Goal: Communication & Community: Answer question/provide support

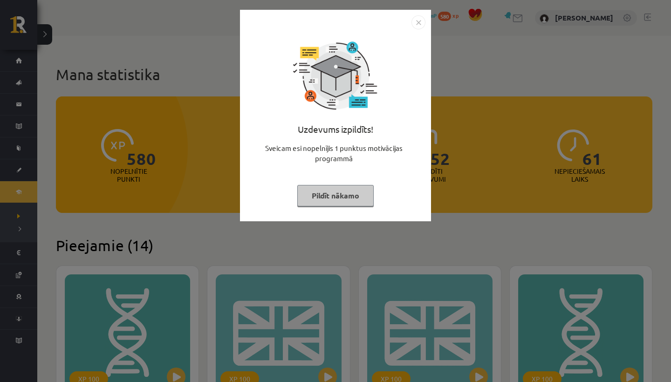
click at [329, 193] on button "Pildīt nākamo" at bounding box center [335, 195] width 76 height 21
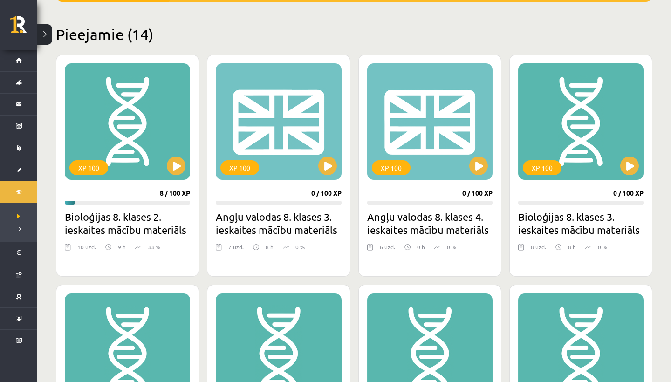
scroll to position [225, 0]
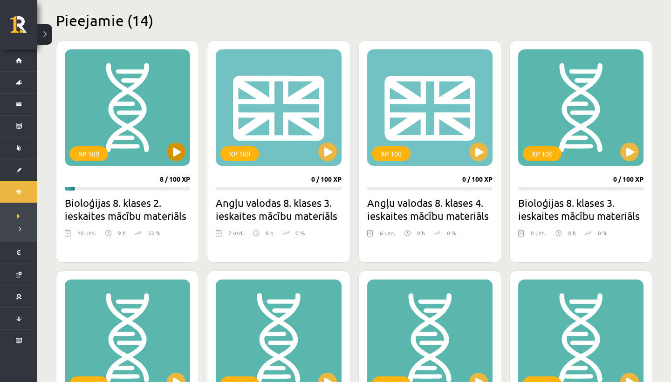
click at [176, 147] on button at bounding box center [176, 152] width 19 height 19
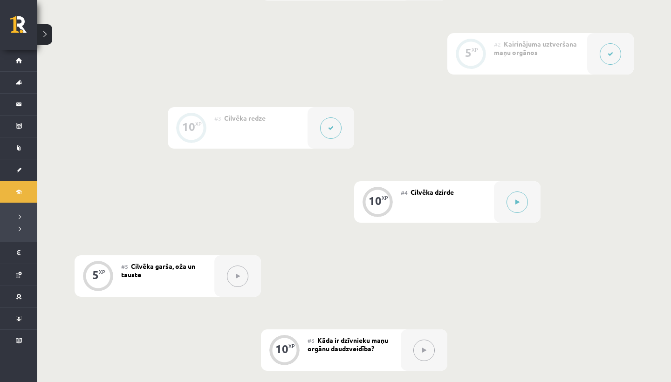
scroll to position [295, 0]
click at [520, 193] on button at bounding box center [517, 199] width 21 height 21
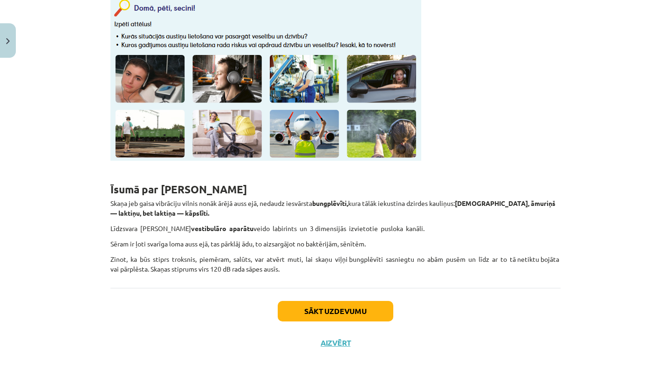
scroll to position [1500, 0]
click at [312, 303] on button "Sākt uzdevumu" at bounding box center [336, 311] width 116 height 21
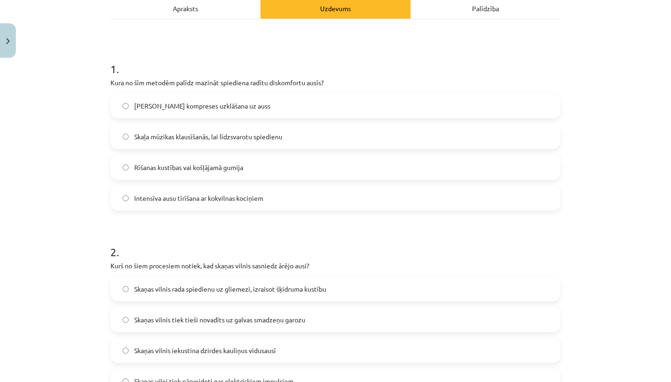
scroll to position [142, 0]
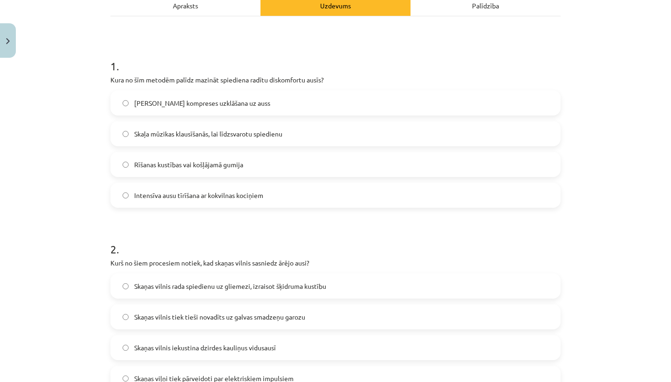
click at [130, 169] on label "Rīšanas kustības vai košļājamā gumija" at bounding box center [335, 164] width 448 height 23
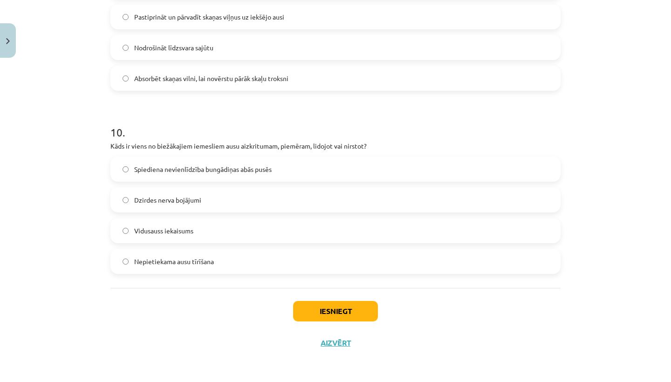
scroll to position [1825, 0]
click at [317, 312] on button "Iesniegt" at bounding box center [335, 311] width 85 height 21
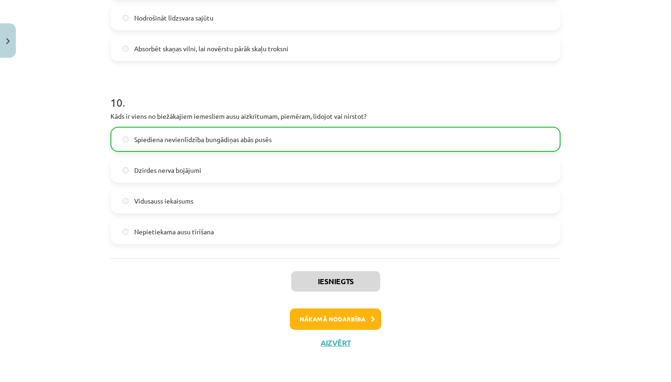
scroll to position [1854, 0]
click at [327, 314] on button "Nākamā nodarbība" at bounding box center [335, 319] width 91 height 21
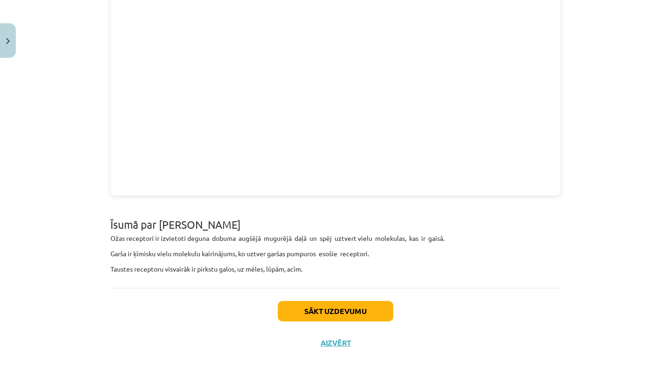
scroll to position [709, 0]
click at [359, 311] on button "Sākt uzdevumu" at bounding box center [336, 311] width 116 height 21
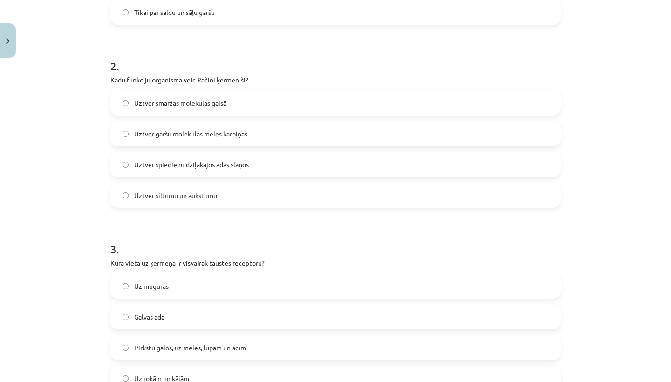
scroll to position [330, 0]
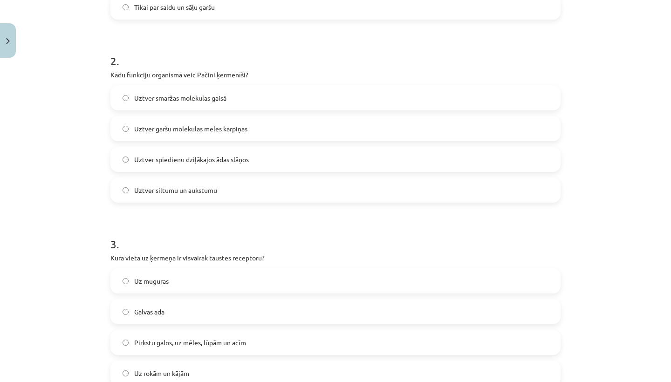
click at [120, 161] on label "Uztver spiedienu dziļākajos ādas slāņos" at bounding box center [335, 159] width 448 height 23
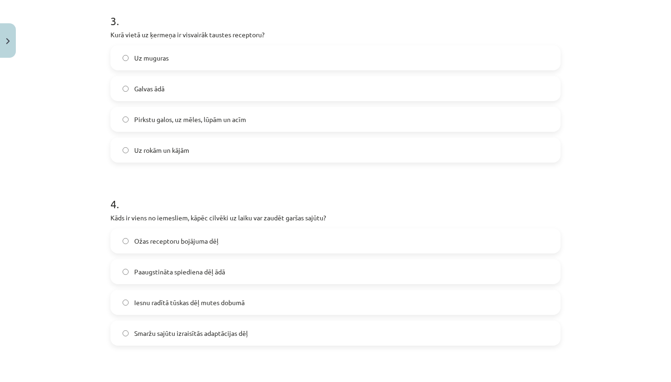
scroll to position [553, 0]
click at [122, 117] on label "Pirkstu galos, uz mēles, lūpām un acīm" at bounding box center [335, 119] width 448 height 23
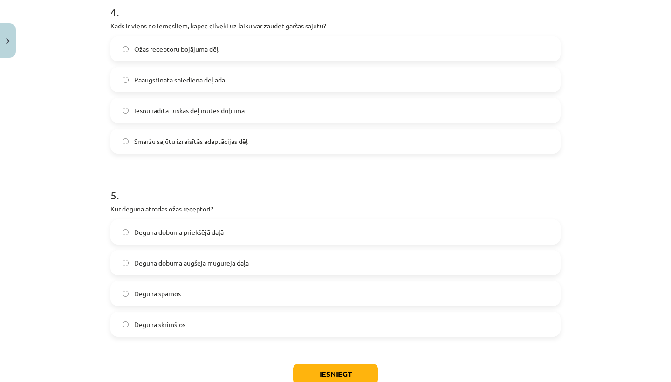
scroll to position [742, 0]
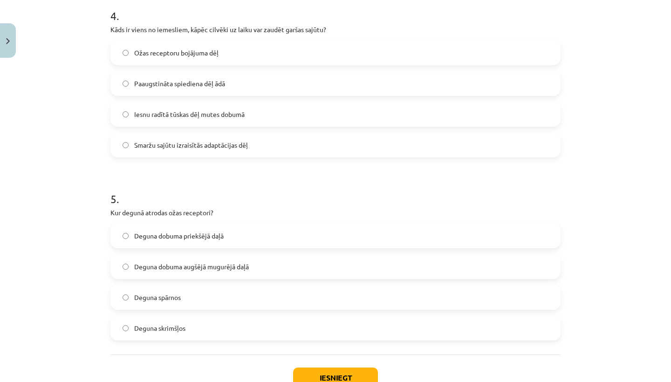
click at [122, 55] on label "Ožas receptoru bojājuma dēļ" at bounding box center [335, 52] width 448 height 23
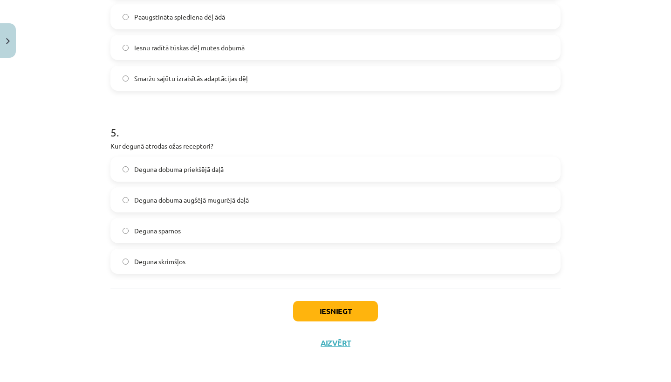
scroll to position [810, 0]
click at [121, 201] on label "Deguna dobuma augšējā mugurējā daļā" at bounding box center [335, 199] width 448 height 23
click at [329, 320] on div "Iesniegt Aizvērt" at bounding box center [335, 320] width 450 height 65
click at [329, 308] on button "Iesniegt" at bounding box center [335, 311] width 85 height 21
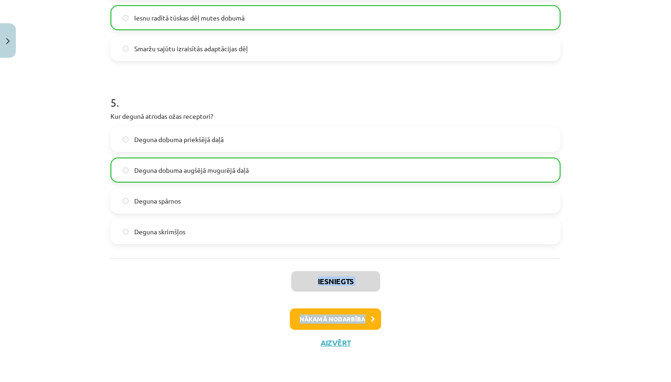
scroll to position [839, 0]
click at [346, 319] on button "Nākamā nodarbība" at bounding box center [335, 319] width 91 height 21
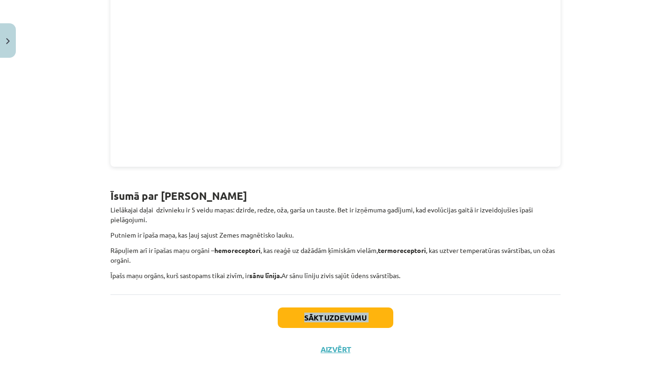
scroll to position [429, 0]
click at [329, 348] on button "Aizvērt" at bounding box center [335, 348] width 35 height 9
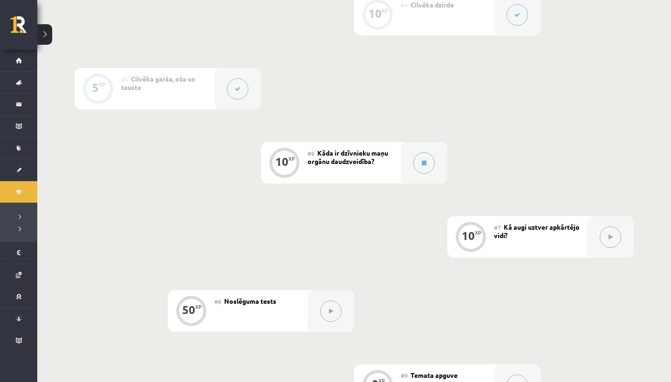
scroll to position [489, 0]
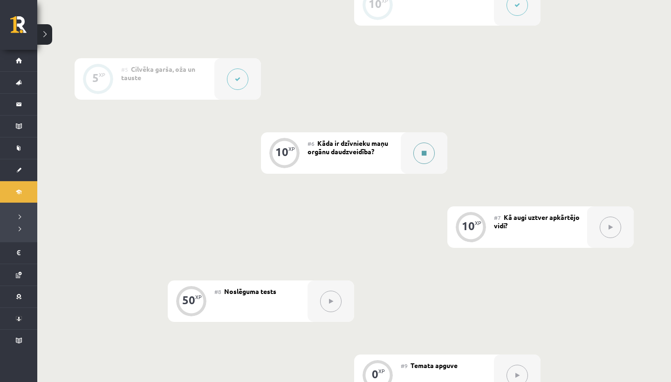
click at [422, 151] on icon at bounding box center [424, 154] width 5 height 6
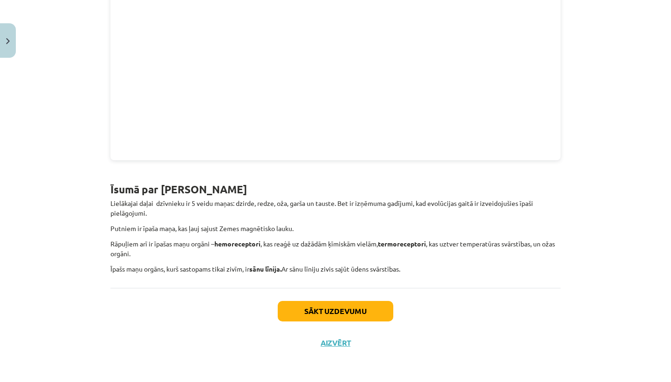
scroll to position [436, 0]
click at [343, 311] on button "Sākt uzdevumu" at bounding box center [336, 311] width 116 height 21
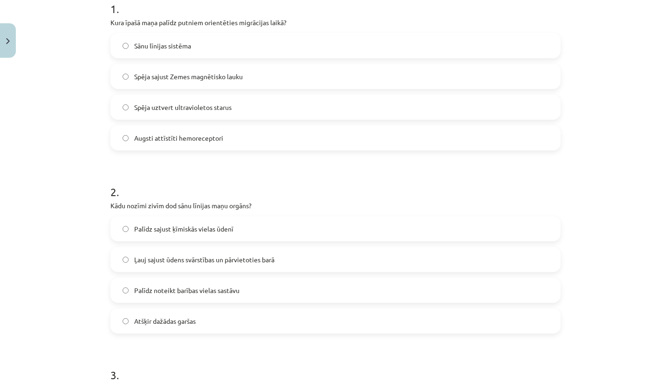
scroll to position [201, 0]
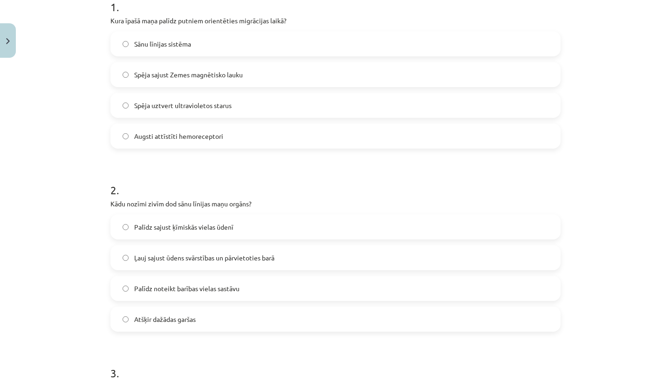
click at [122, 77] on label "Spēja sajust Zemes magnētisko lauku" at bounding box center [335, 74] width 448 height 23
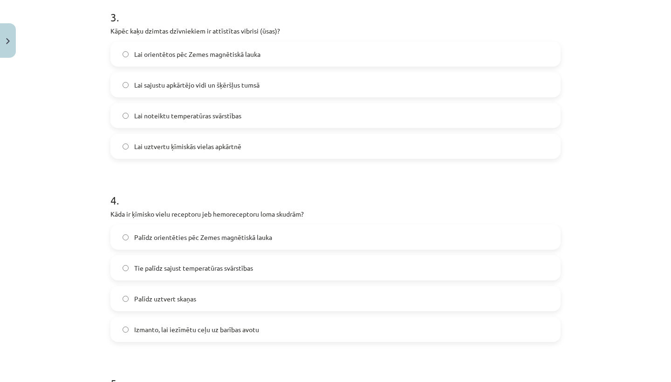
scroll to position [555, 0]
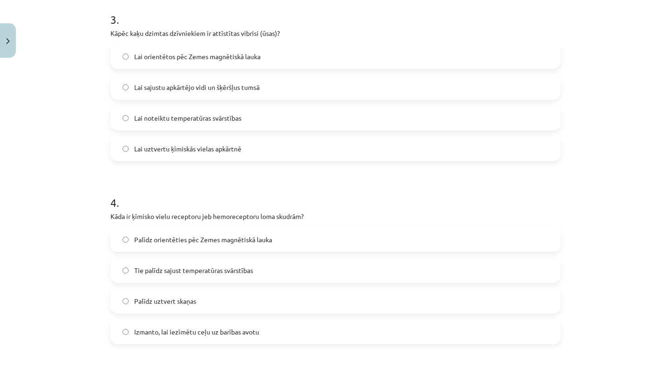
click at [120, 88] on label "Lai sajustu apkārtējo vidi un šķēršļus tumsā" at bounding box center [335, 87] width 448 height 23
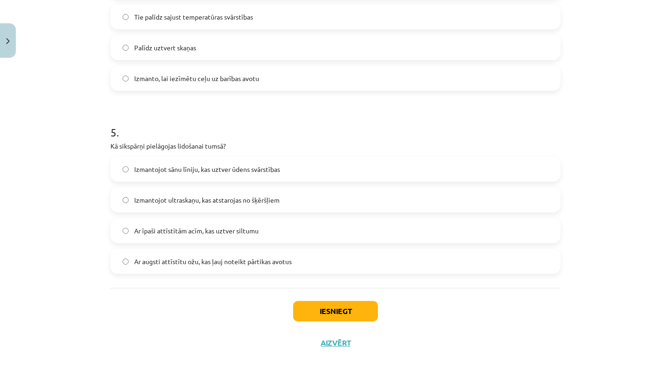
scroll to position [810, 0]
click at [310, 313] on button "Iesniegt" at bounding box center [335, 311] width 85 height 21
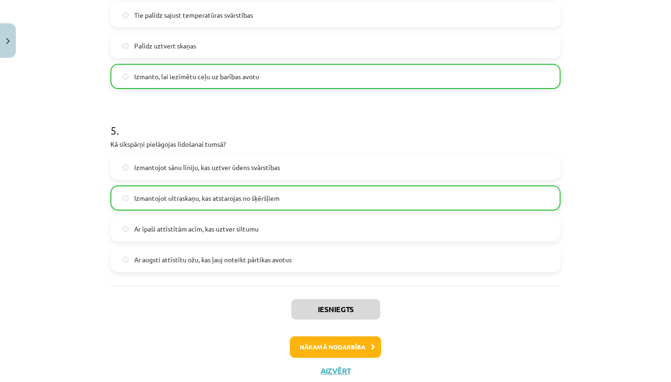
scroll to position [821, 0]
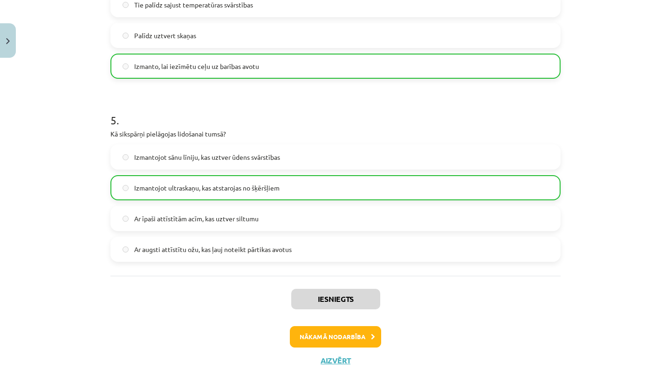
click at [351, 335] on button "Nākamā nodarbība" at bounding box center [335, 336] width 91 height 21
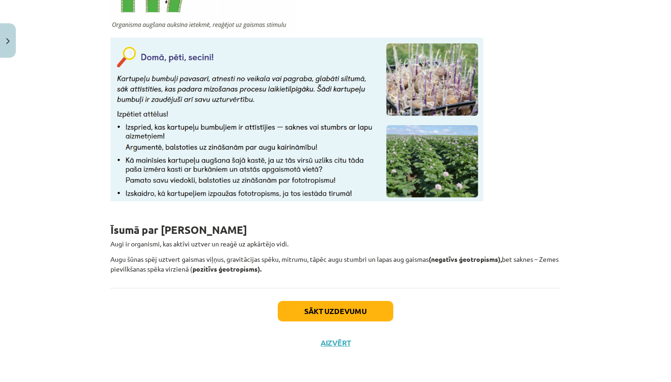
scroll to position [886, 0]
click at [292, 311] on button "Sākt uzdevumu" at bounding box center [336, 311] width 116 height 21
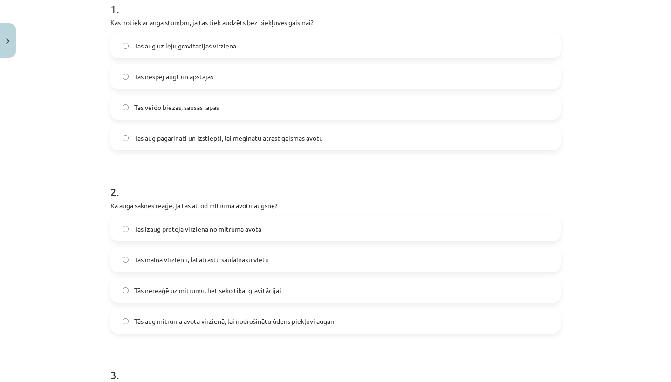
scroll to position [202, 0]
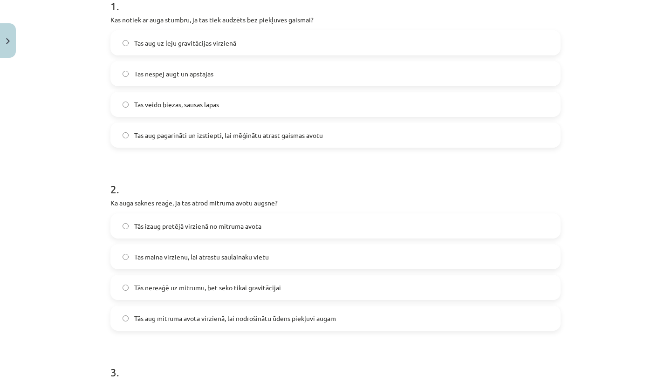
click at [128, 139] on label "Tas aug pagarināti un izstiepti, lai mēģinātu atrast gaismas avotu" at bounding box center [335, 135] width 448 height 23
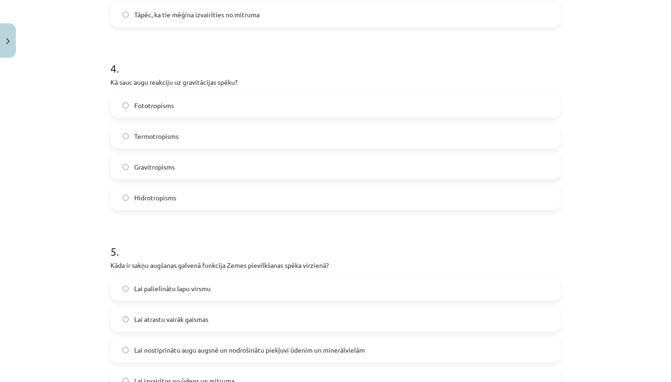
scroll to position [690, 0]
click at [120, 166] on label "Gravitropisms" at bounding box center [335, 165] width 448 height 23
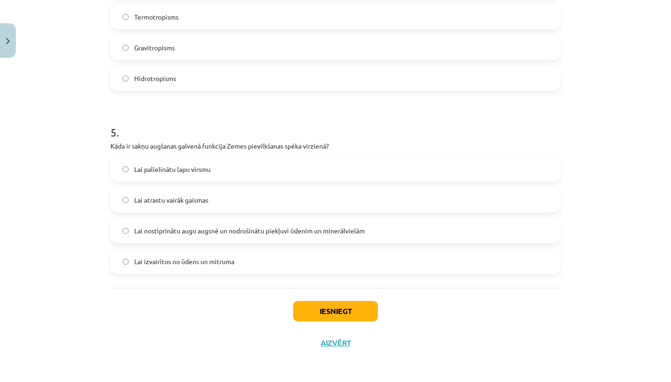
scroll to position [810, 0]
click at [329, 305] on button "Iesniegt" at bounding box center [335, 311] width 85 height 21
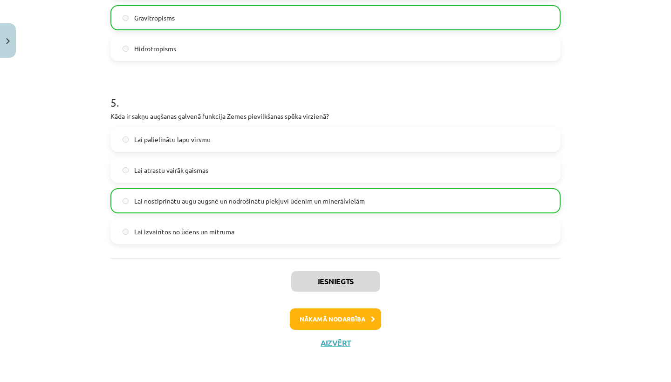
click at [349, 318] on button "Nākamā nodarbība" at bounding box center [335, 319] width 91 height 21
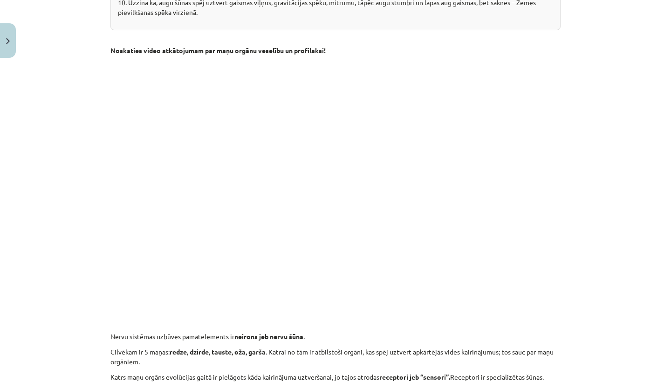
scroll to position [414, 0]
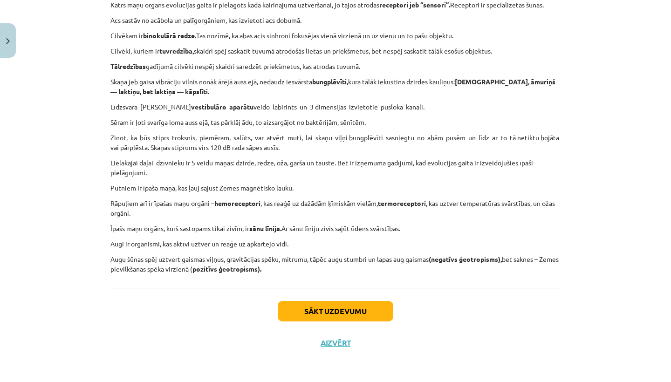
click at [329, 304] on button "Sākt uzdevumu" at bounding box center [336, 311] width 116 height 21
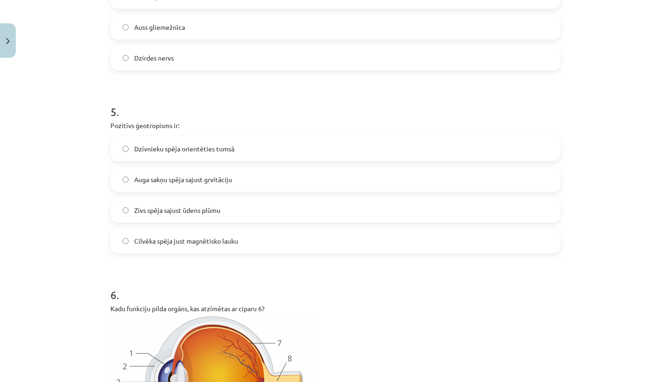
scroll to position [983, 0]
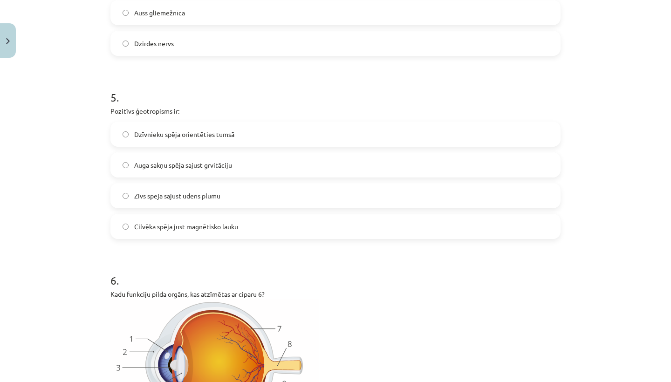
click at [118, 164] on label "Auga sakņu spēja sajust grvitāciju" at bounding box center [335, 164] width 448 height 23
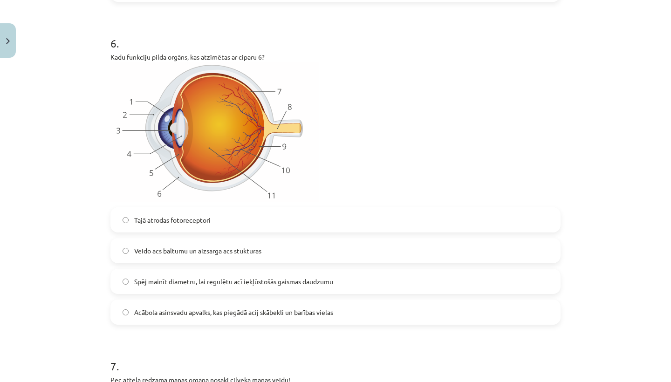
scroll to position [1219, 0]
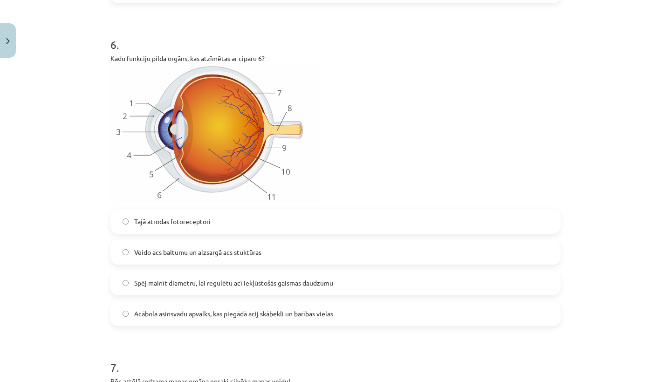
click at [122, 282] on label "Spēj mainīt diametru, lai regulētu acī iekļūstošās gaismas daudzumu" at bounding box center [335, 282] width 448 height 23
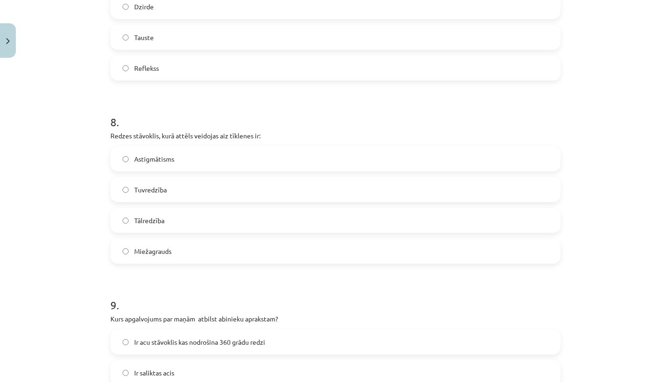
scroll to position [1802, 0]
click at [124, 248] on label "Miežagrauds" at bounding box center [335, 251] width 448 height 23
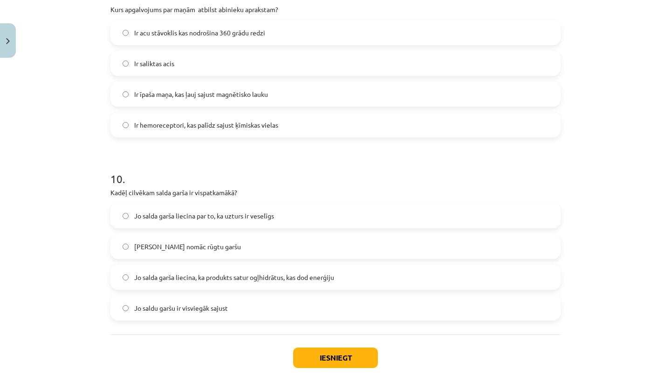
scroll to position [2125, 0]
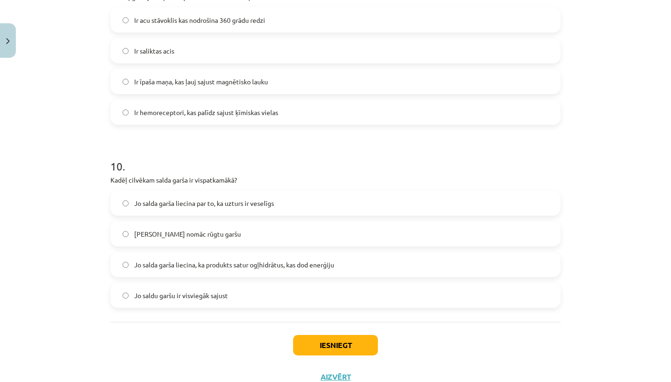
click at [338, 352] on button "Iesniegt" at bounding box center [335, 345] width 85 height 21
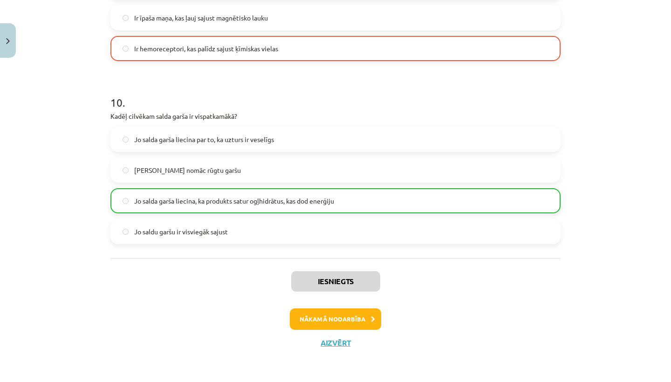
scroll to position [2190, 0]
click at [322, 312] on button "Nākamā nodarbība" at bounding box center [335, 319] width 91 height 21
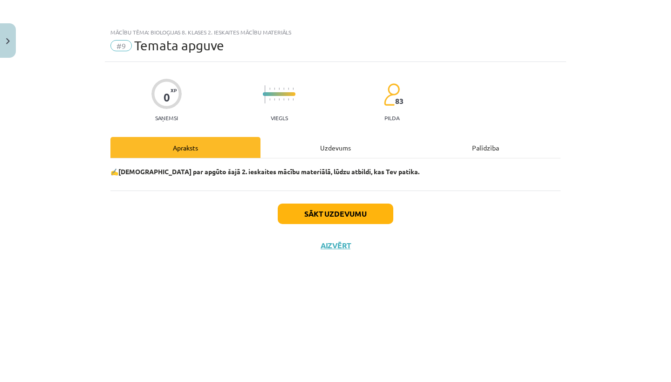
scroll to position [0, 0]
click at [329, 216] on button "Sākt uzdevumu" at bounding box center [336, 214] width 116 height 21
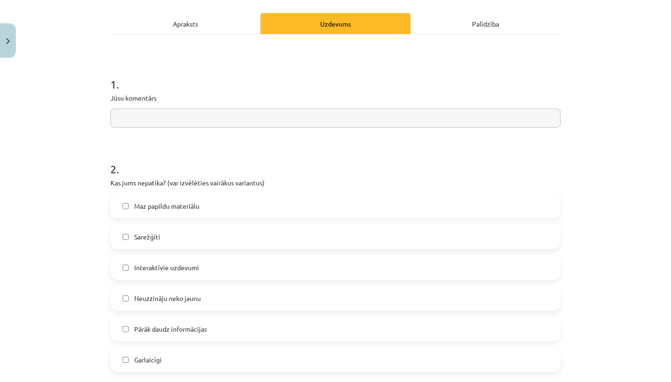
scroll to position [124, 0]
click at [117, 120] on input "text" at bounding box center [335, 118] width 450 height 19
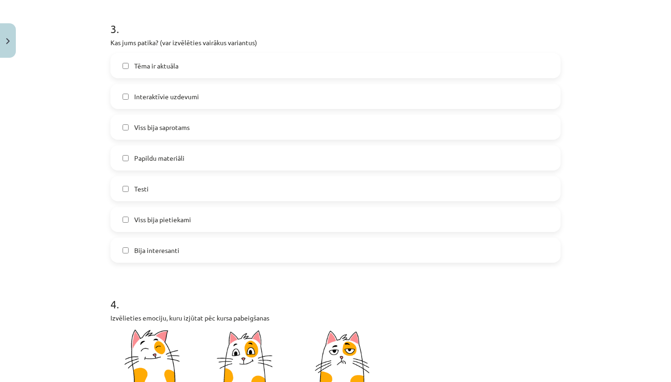
scroll to position [549, 0]
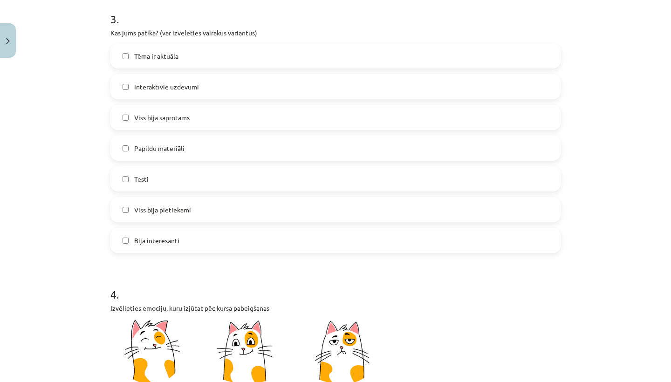
click at [122, 118] on label "Viss bija saprotams" at bounding box center [335, 117] width 448 height 23
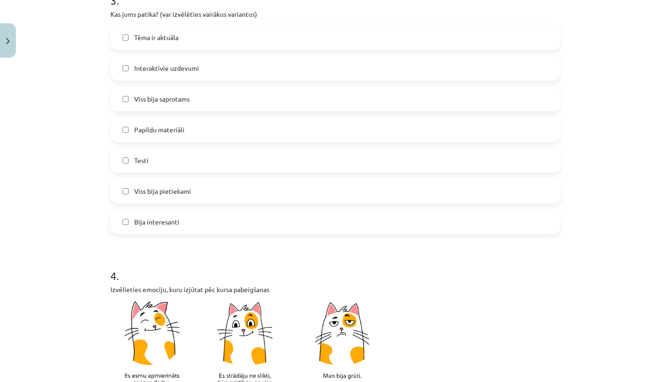
scroll to position [571, 0]
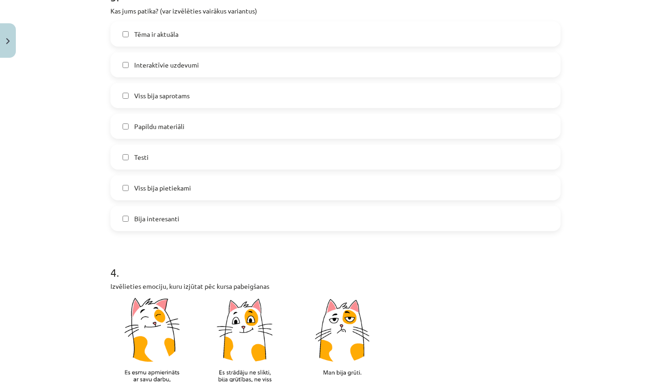
click at [121, 217] on label "Bija interesanti" at bounding box center [335, 218] width 448 height 23
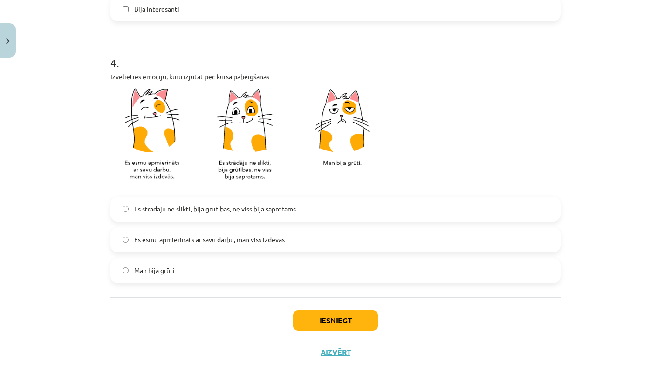
scroll to position [777, 0]
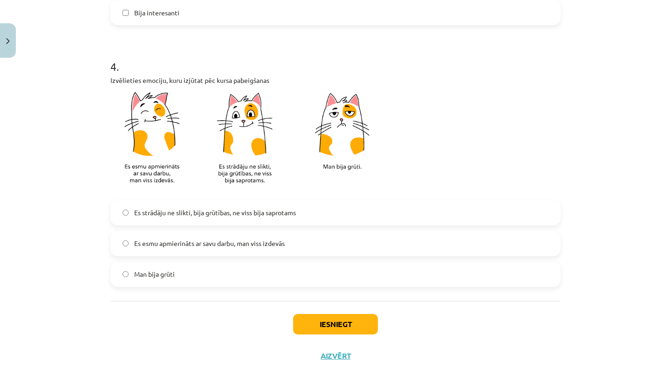
click at [344, 327] on button "Iesniegt" at bounding box center [335, 324] width 85 height 21
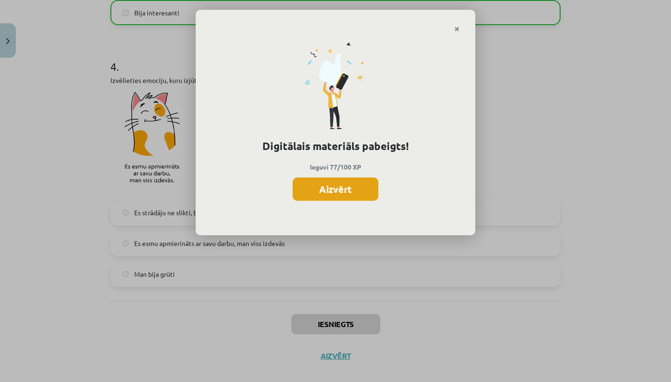
click at [331, 193] on button "Aizvērt" at bounding box center [336, 189] width 86 height 23
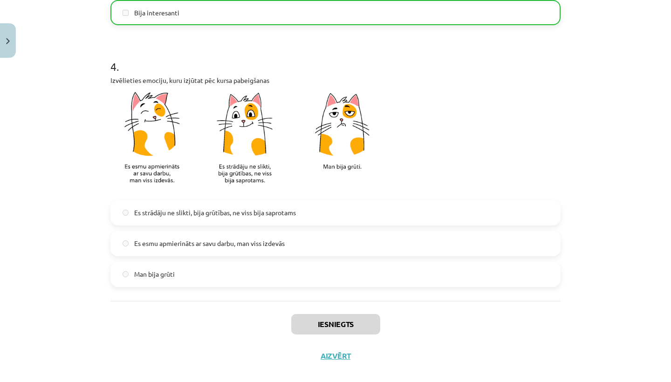
click at [329, 359] on button "Aizvērt" at bounding box center [335, 355] width 35 height 9
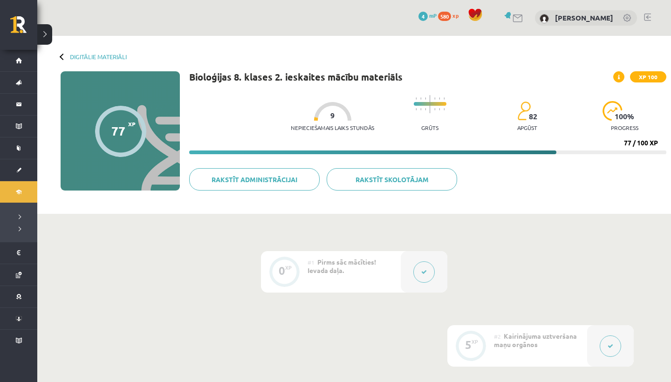
scroll to position [0, 0]
click at [81, 53] on div "Digitālie materiāli 77 XP XP 100 77 / 100 XP Bioloģijas 8. klases 2. ieskaites …" at bounding box center [354, 125] width 634 height 178
click at [77, 51] on div "Digitālie materiāli 77 XP XP 100 77 / 100 XP Bioloģijas 8. klases 2. ieskaites …" at bounding box center [354, 125] width 634 height 178
click at [87, 55] on link "Digitālie materiāli" at bounding box center [98, 56] width 57 height 7
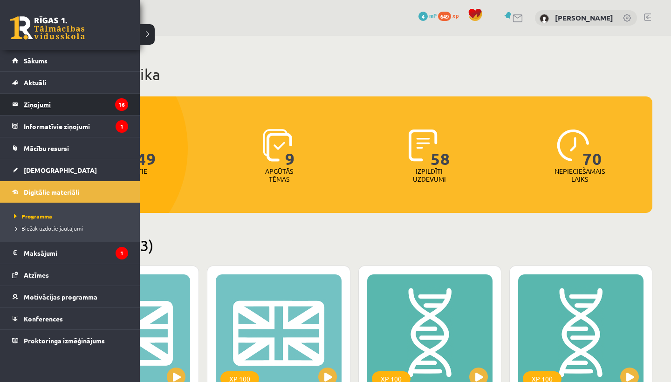
click at [34, 102] on legend "Ziņojumi 16" at bounding box center [76, 104] width 104 height 21
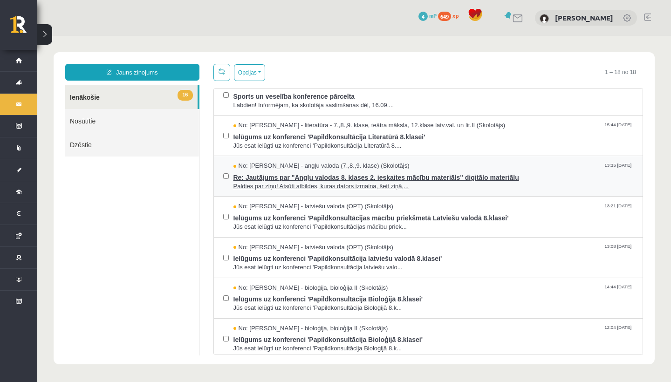
scroll to position [7, 0]
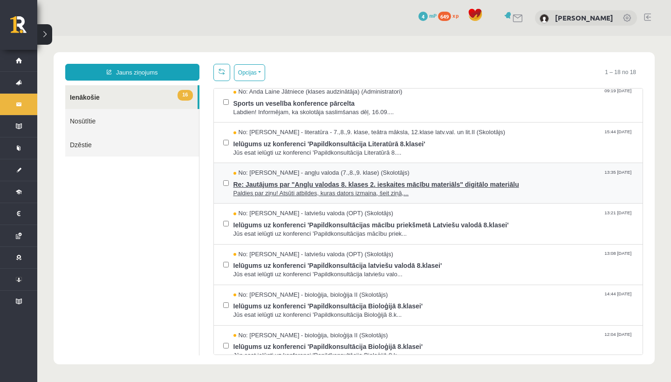
click at [278, 190] on span "Paldies par ziņu! Atsūti atbildes, kuras dators izmaina, šeit ziņā,..." at bounding box center [433, 193] width 400 height 9
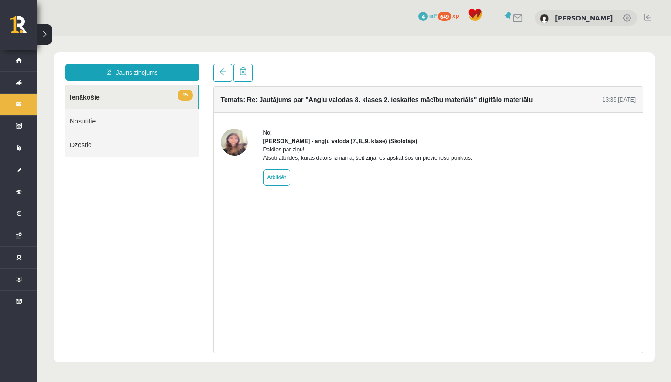
scroll to position [0, 0]
click at [217, 69] on link at bounding box center [222, 73] width 19 height 18
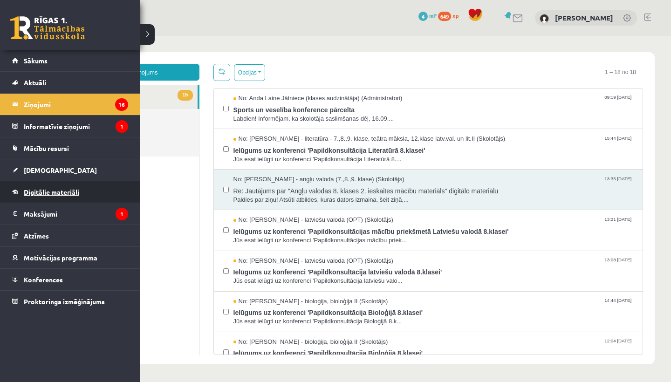
click at [45, 195] on span "Digitālie materiāli" at bounding box center [51, 192] width 55 height 8
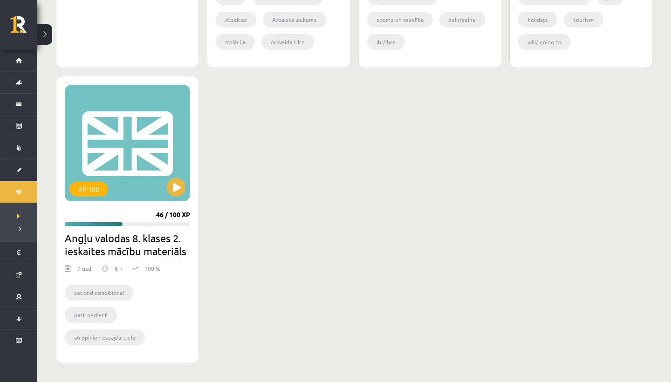
scroll to position [1720, 0]
click at [176, 188] on button at bounding box center [176, 187] width 19 height 19
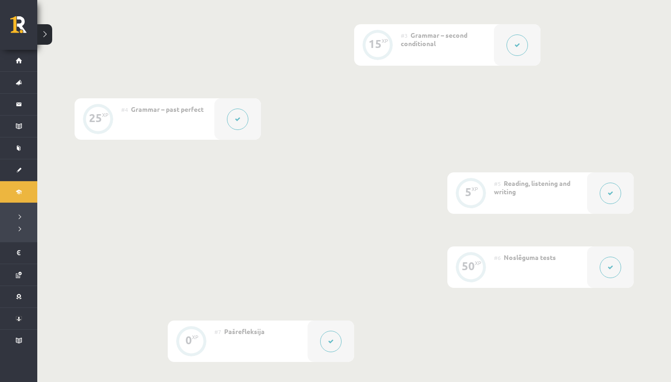
scroll to position [396, 0]
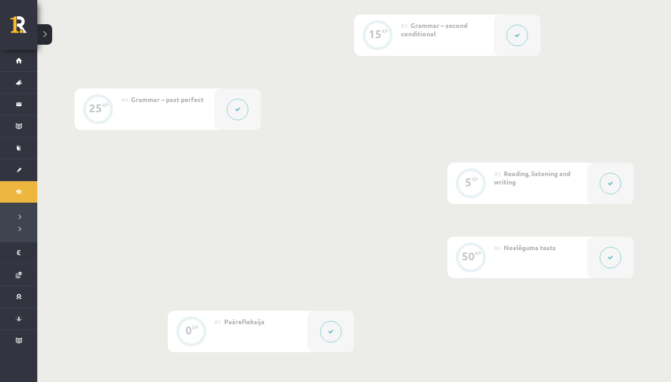
click at [611, 254] on button at bounding box center [610, 257] width 21 height 21
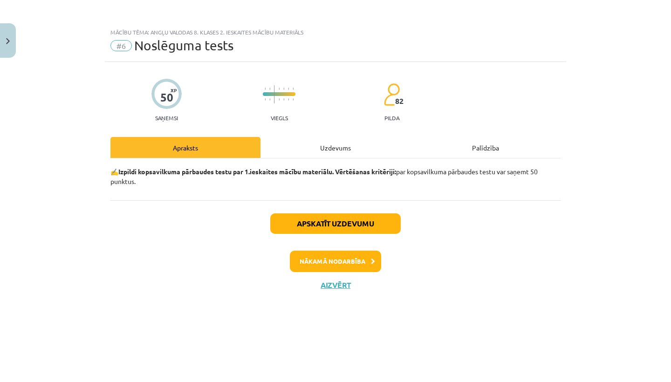
click at [336, 144] on div "Uzdevums" at bounding box center [336, 147] width 150 height 21
select select "**********"
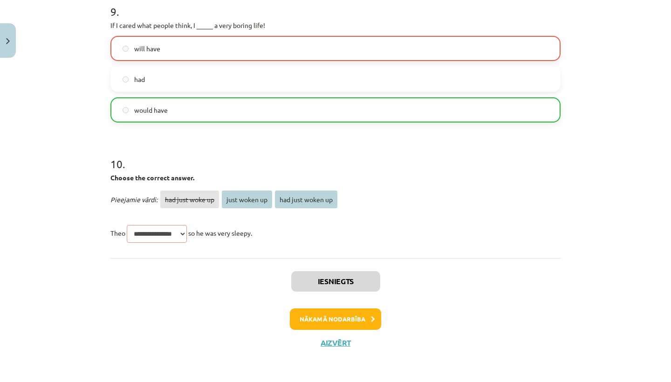
scroll to position [1585, 0]
click at [338, 343] on button "Aizvērt" at bounding box center [335, 342] width 35 height 9
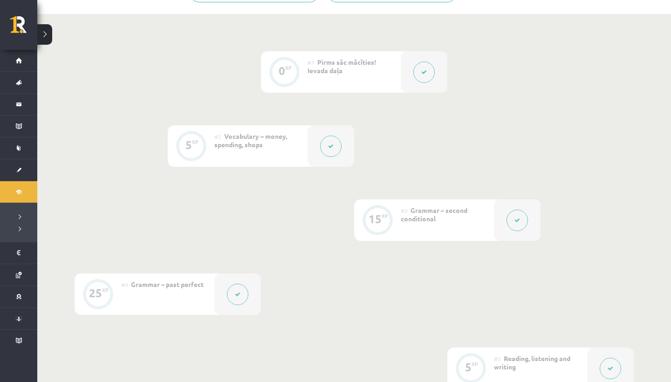
scroll to position [209, 0]
click at [239, 297] on icon at bounding box center [238, 297] width 6 height 6
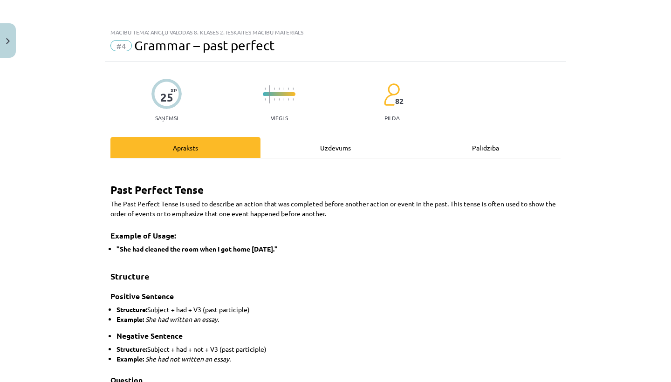
click at [333, 148] on div "Uzdevums" at bounding box center [336, 147] width 150 height 21
select select "**********"
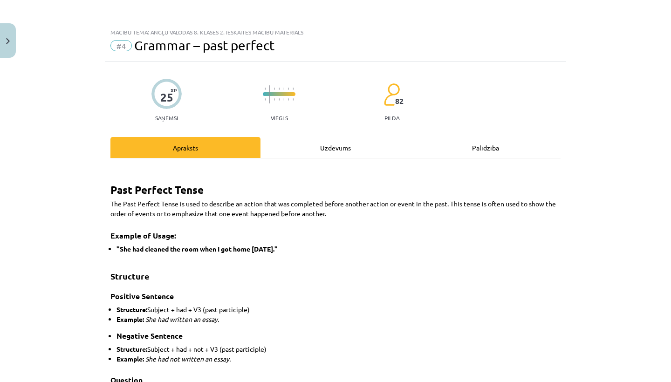
select select "**********"
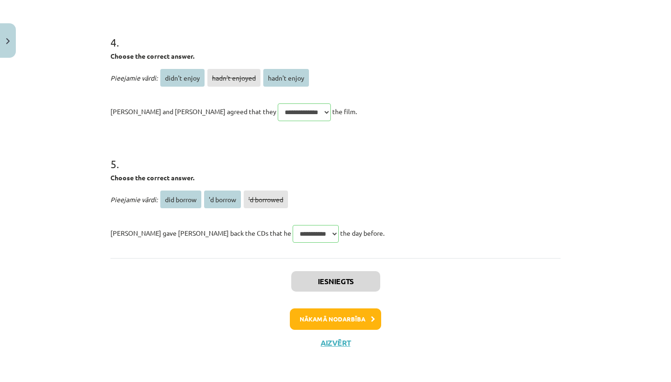
scroll to position [554, 0]
click at [347, 343] on button "Aizvērt" at bounding box center [335, 342] width 35 height 9
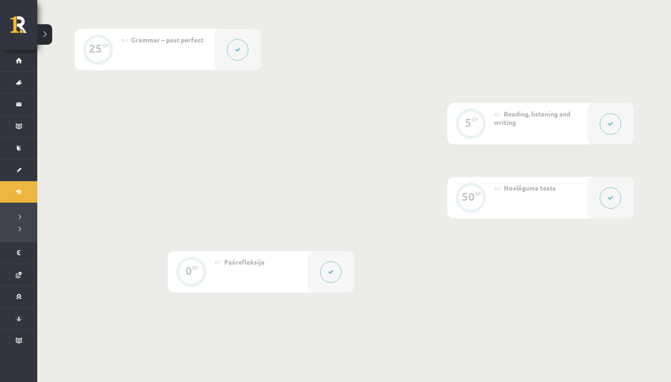
scroll to position [458, 0]
click at [610, 122] on icon at bounding box center [611, 121] width 6 height 6
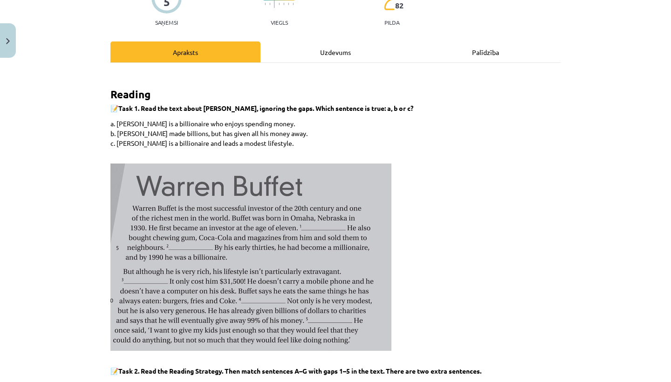
click at [333, 55] on div "Uzdevums" at bounding box center [336, 51] width 150 height 21
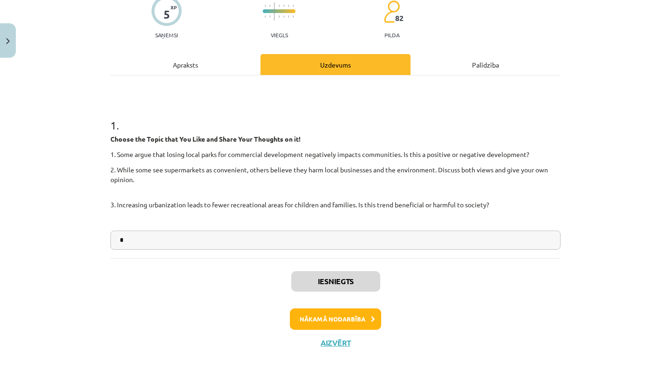
scroll to position [84, 0]
click at [319, 338] on button "Aizvērt" at bounding box center [335, 342] width 35 height 9
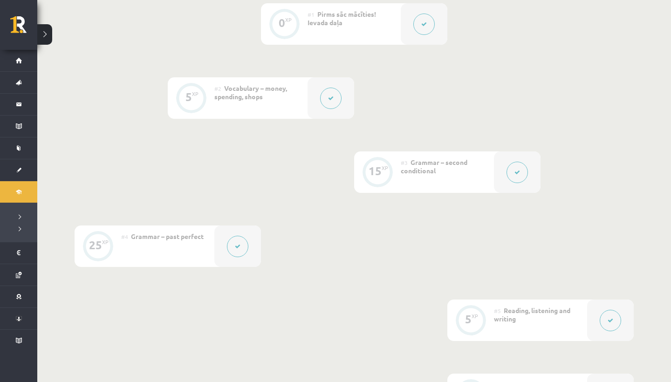
scroll to position [261, 0]
click at [234, 238] on button at bounding box center [237, 244] width 21 height 21
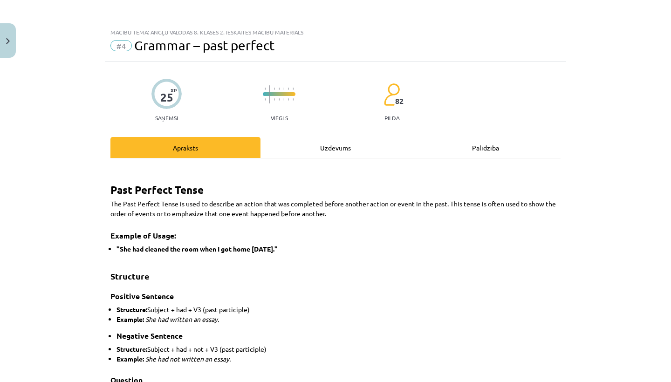
click at [325, 144] on div "Uzdevums" at bounding box center [336, 147] width 150 height 21
select select "**********"
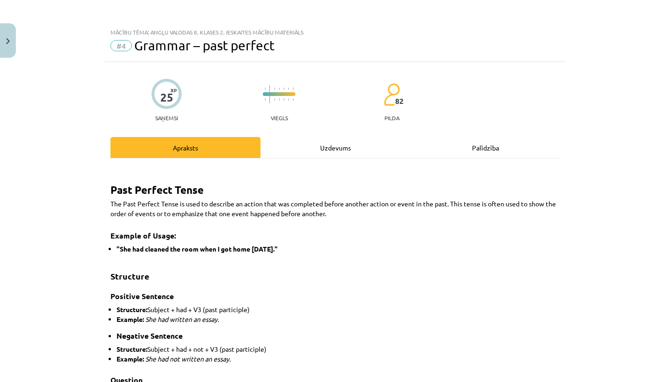
select select "**********"
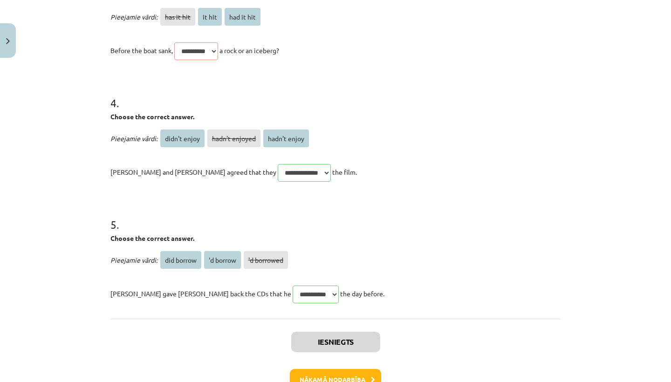
scroll to position [554, 0]
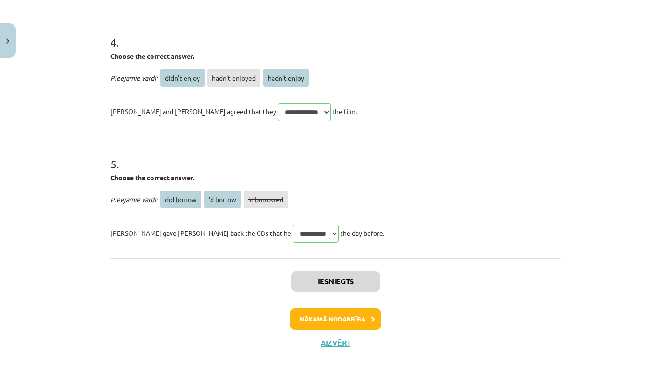
click at [336, 345] on button "Aizvērt" at bounding box center [335, 342] width 35 height 9
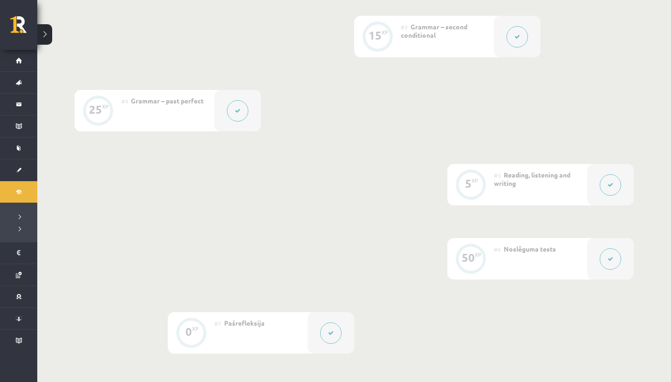
scroll to position [391, 0]
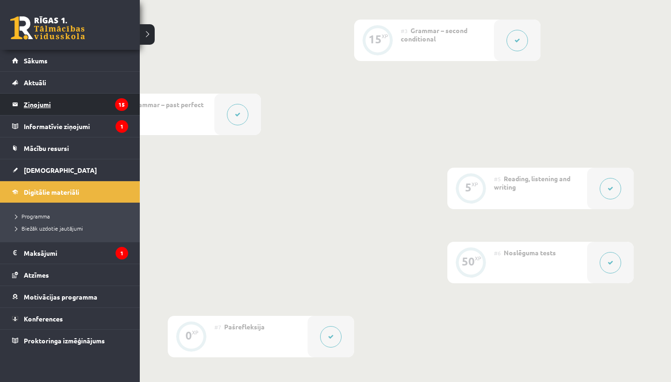
click at [17, 102] on link "Ziņojumi 15" at bounding box center [70, 104] width 116 height 21
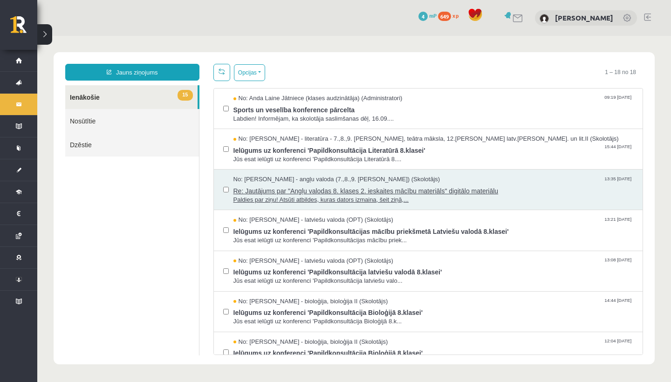
click at [293, 191] on span "Re: Jautājums par "Angļu valodas 8. klases 2. ieskaites mācību materiāls" digit…" at bounding box center [433, 190] width 400 height 12
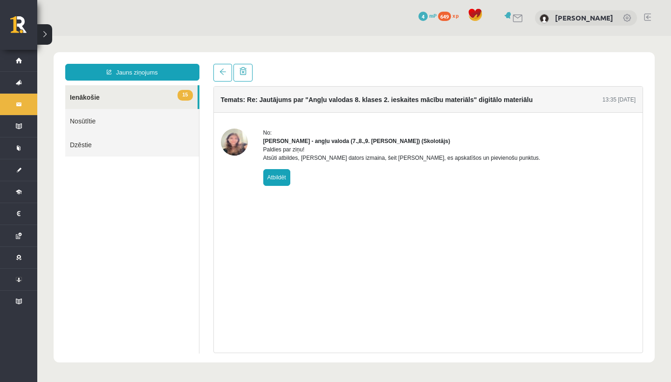
click at [276, 186] on link "Atbildēt" at bounding box center [276, 177] width 27 height 17
type input "**********"
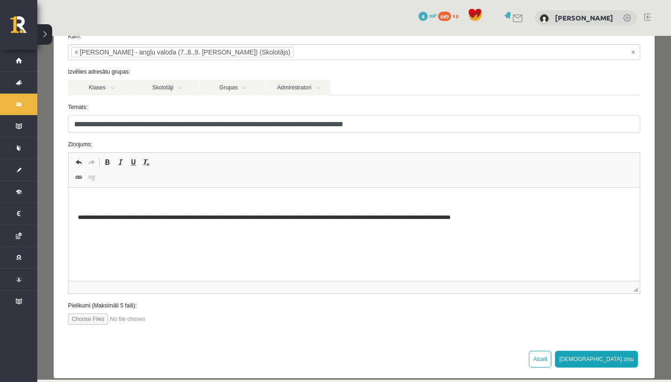
scroll to position [58, 0]
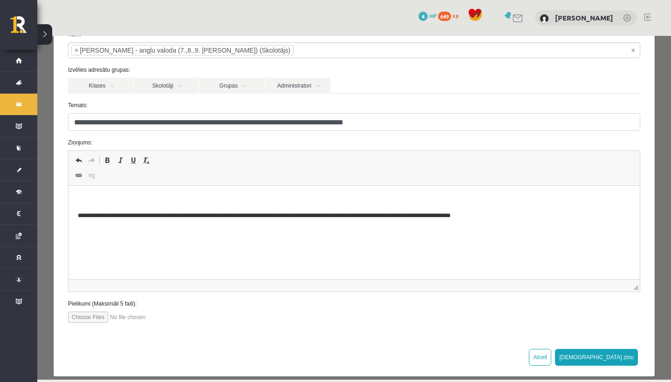
click at [83, 195] on html "**********" at bounding box center [354, 208] width 571 height 44
click at [80, 201] on p "********" at bounding box center [354, 199] width 553 height 9
click at [107, 201] on p "********" at bounding box center [354, 199] width 553 height 9
click at [195, 200] on p "**********" at bounding box center [354, 199] width 553 height 9
click at [220, 199] on p "**********" at bounding box center [354, 199] width 553 height 9
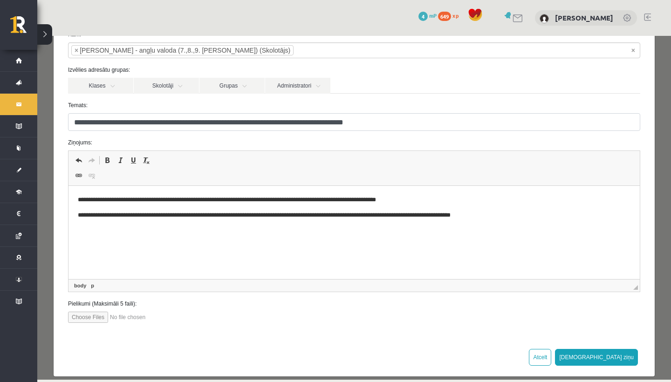
click at [376, 199] on p "**********" at bounding box center [354, 199] width 553 height 9
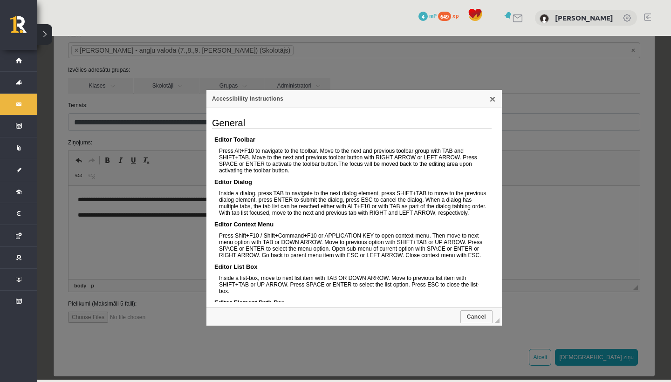
click at [491, 103] on div "Accessibility Instructions" at bounding box center [353, 99] width 295 height 18
click at [493, 99] on link "X" at bounding box center [492, 98] width 7 height 7
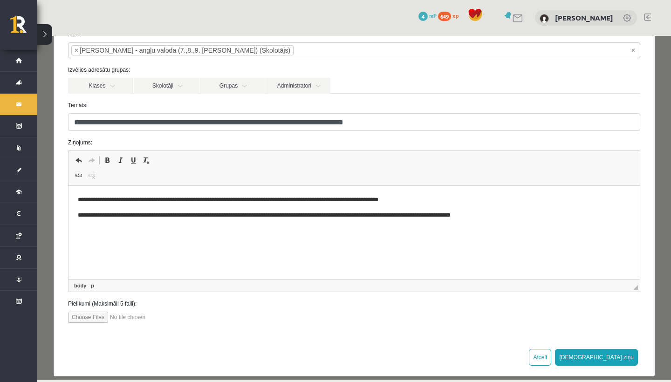
click at [348, 200] on p "**********" at bounding box center [354, 199] width 553 height 9
click at [439, 202] on p "**********" at bounding box center [354, 199] width 553 height 9
click at [398, 201] on p "**********" at bounding box center [354, 199] width 553 height 9
click at [430, 200] on p "**********" at bounding box center [354, 199] width 553 height 9
click at [442, 201] on p "**********" at bounding box center [354, 199] width 553 height 9
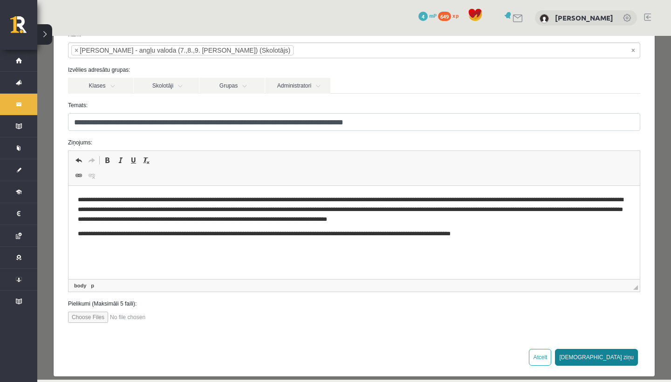
click at [618, 356] on button "[DEMOGRAPHIC_DATA] ziņu" at bounding box center [596, 357] width 83 height 17
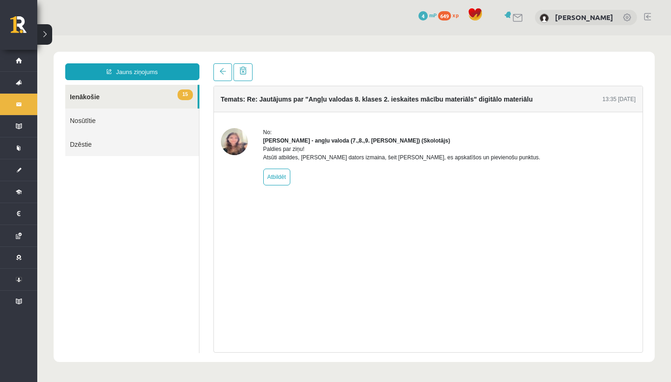
scroll to position [0, 0]
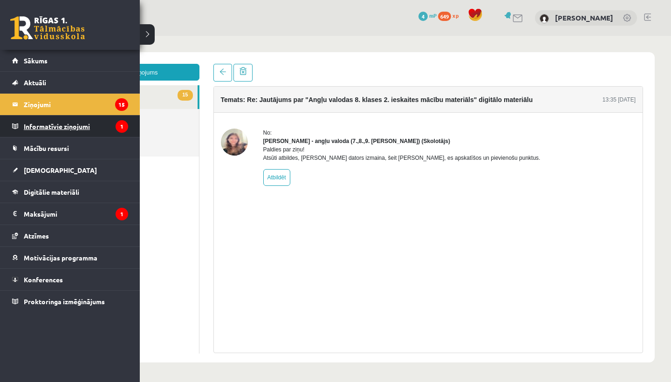
click at [60, 128] on legend "Informatīvie ziņojumi 1" at bounding box center [76, 126] width 104 height 21
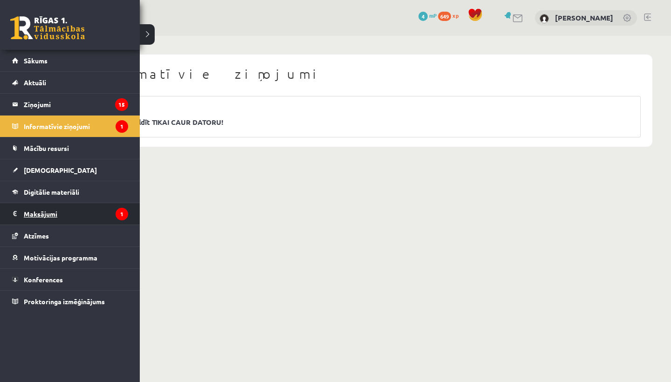
click at [58, 212] on legend "Maksājumi 1" at bounding box center [76, 213] width 104 height 21
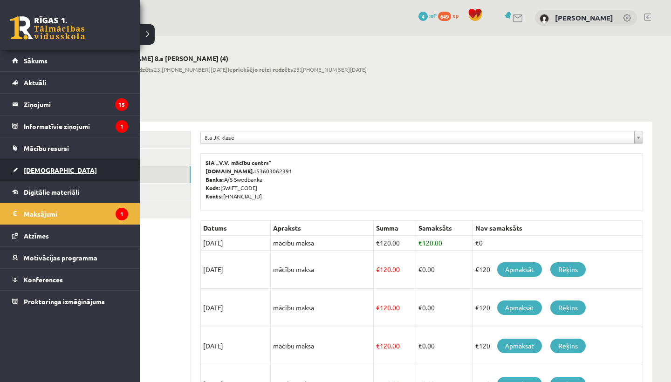
click at [49, 169] on span "[DEMOGRAPHIC_DATA]" at bounding box center [60, 170] width 73 height 8
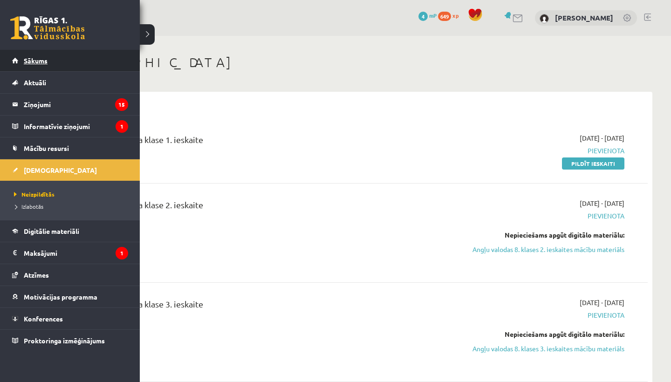
click at [38, 52] on link "Sākums" at bounding box center [70, 60] width 116 height 21
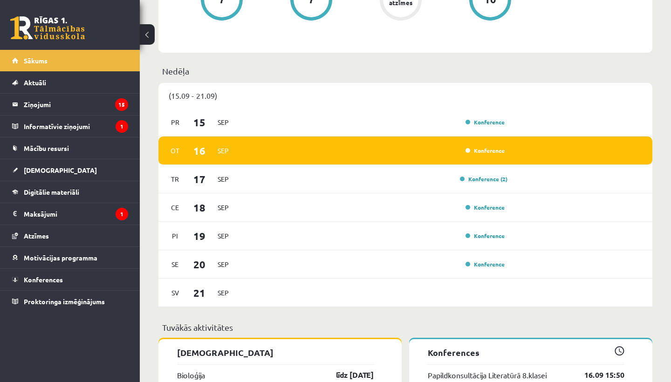
scroll to position [659, 0]
click at [488, 155] on div "Konference" at bounding box center [484, 150] width 47 height 9
click at [488, 151] on link "Konference" at bounding box center [485, 150] width 39 height 7
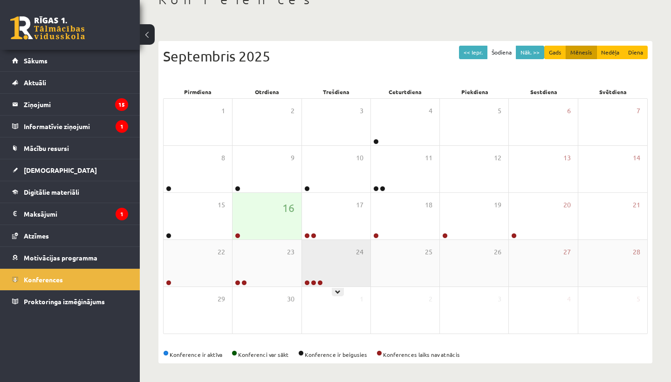
scroll to position [63, 0]
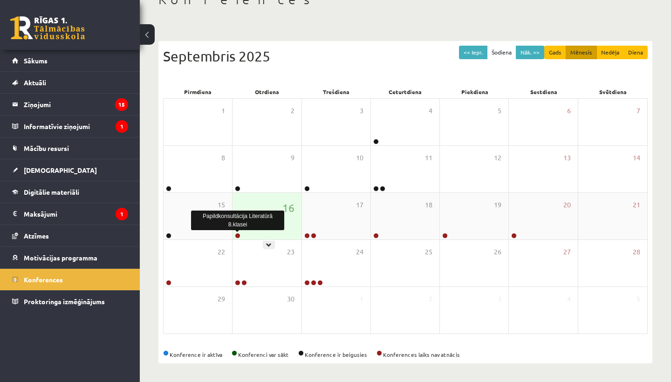
click at [237, 236] on link at bounding box center [238, 236] width 6 height 6
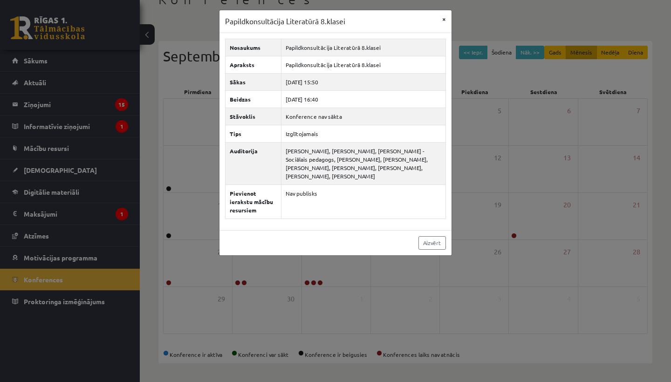
click at [443, 20] on button "×" at bounding box center [444, 19] width 15 height 18
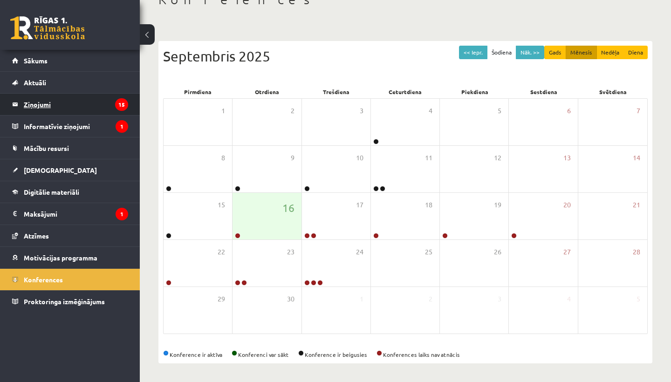
click at [82, 107] on legend "Ziņojumi 15" at bounding box center [76, 104] width 104 height 21
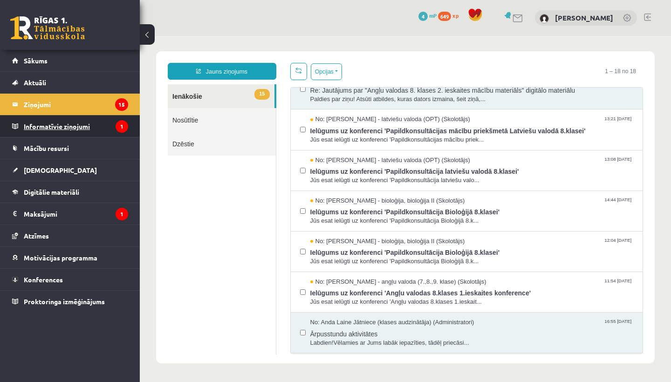
click at [60, 121] on legend "Informatīvie ziņojumi 1" at bounding box center [76, 126] width 104 height 21
